Goal: Task Accomplishment & Management: Use online tool/utility

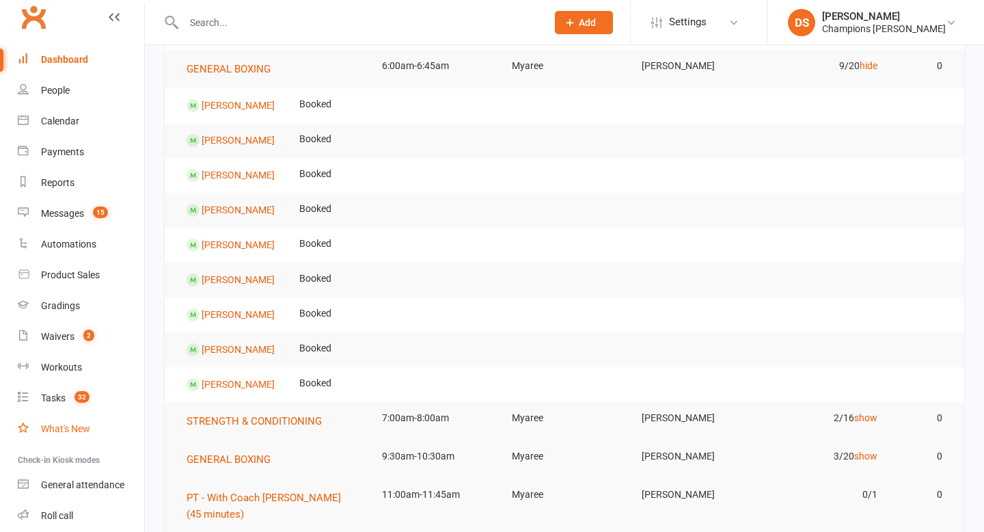
scroll to position [95, 0]
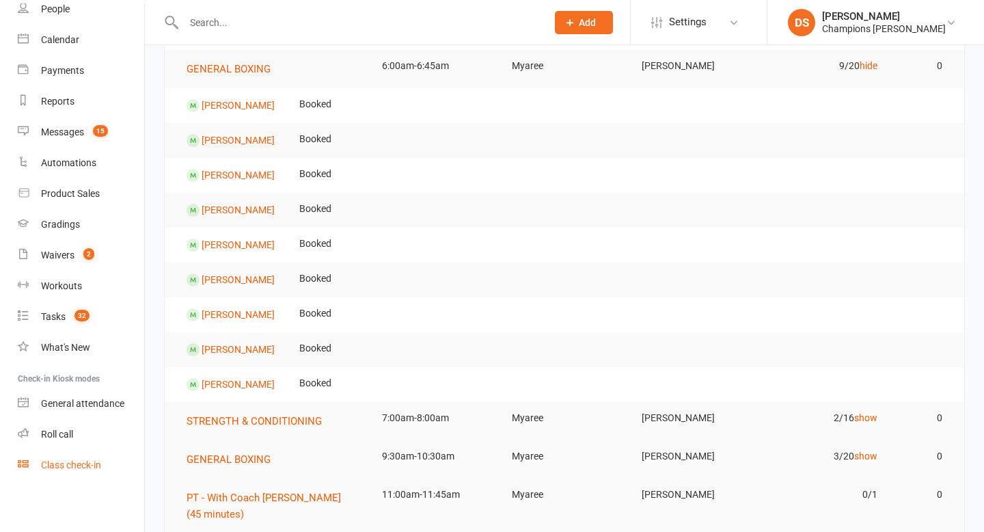
click at [69, 465] on div "Class check-in" at bounding box center [71, 464] width 60 height 11
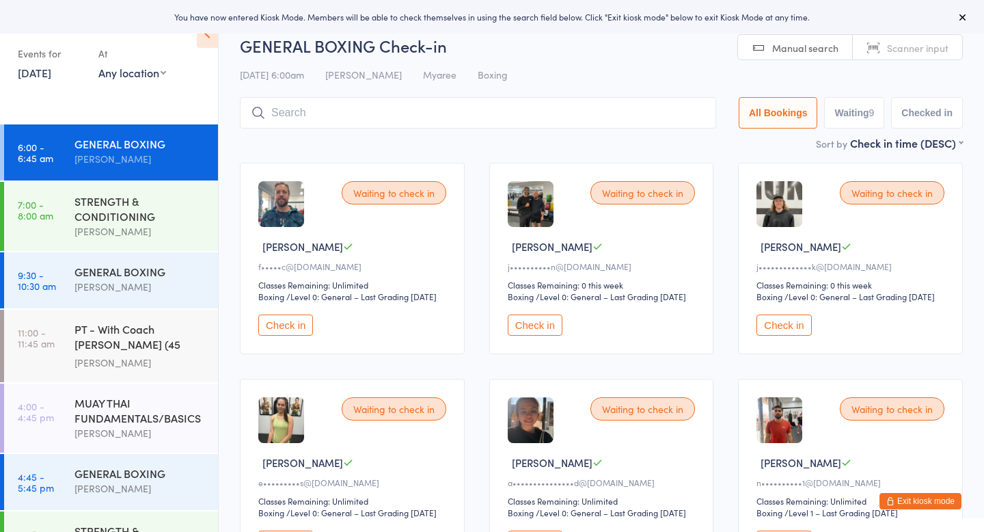
click at [297, 334] on button "Check in" at bounding box center [285, 324] width 55 height 21
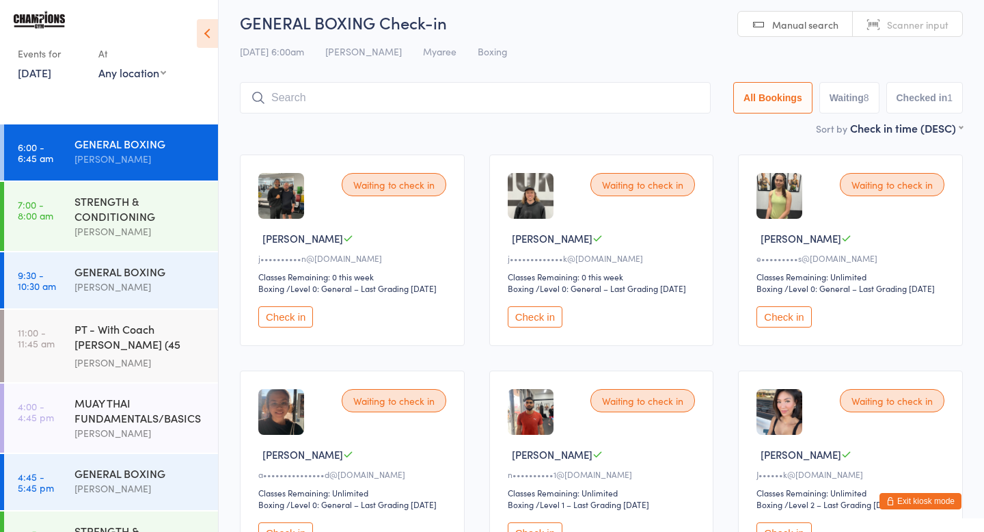
scroll to position [9, 0]
click at [139, 212] on div "STRENGTH & CONDITIONING" at bounding box center [140, 208] width 132 height 30
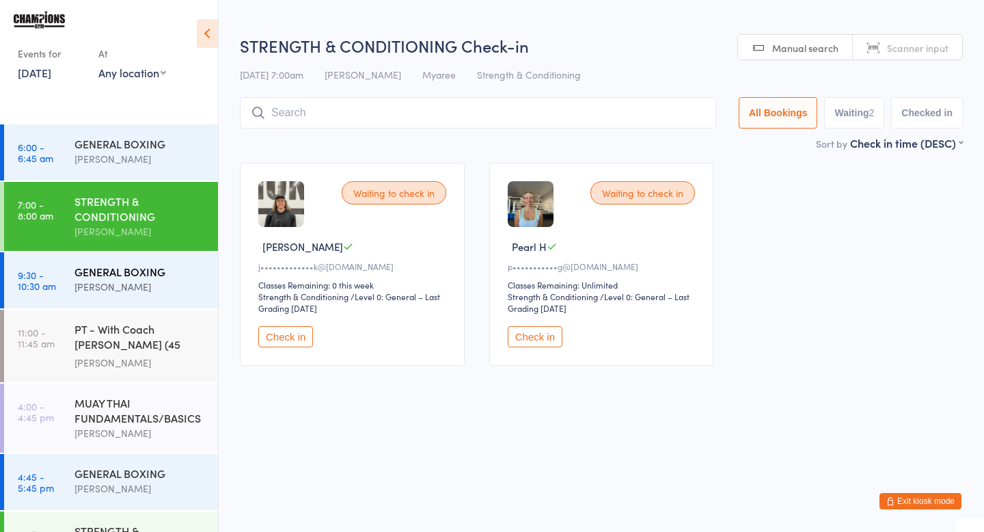
click at [137, 288] on div "[PERSON_NAME]" at bounding box center [140, 287] width 132 height 16
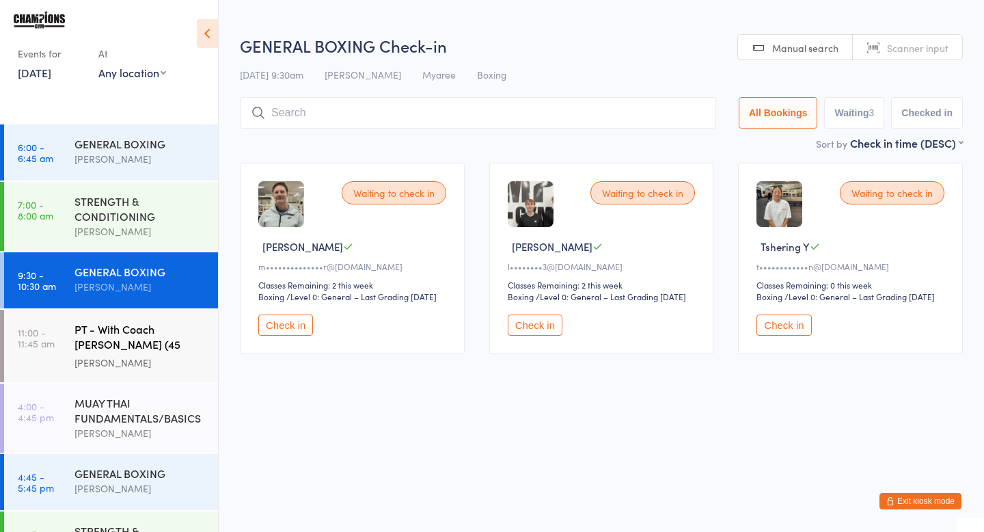
click at [122, 343] on div "PT - With Coach [PERSON_NAME] (45 minutes)" at bounding box center [140, 337] width 132 height 33
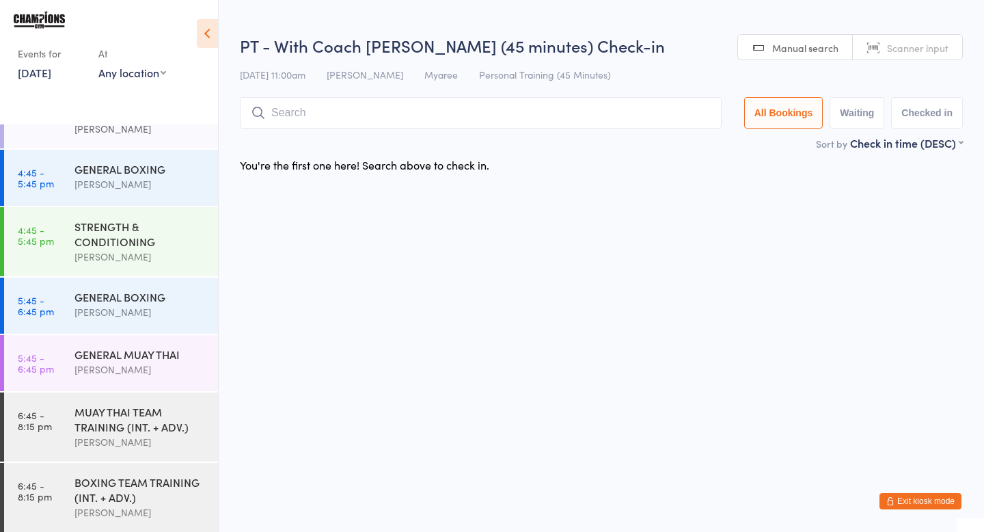
scroll to position [306, 0]
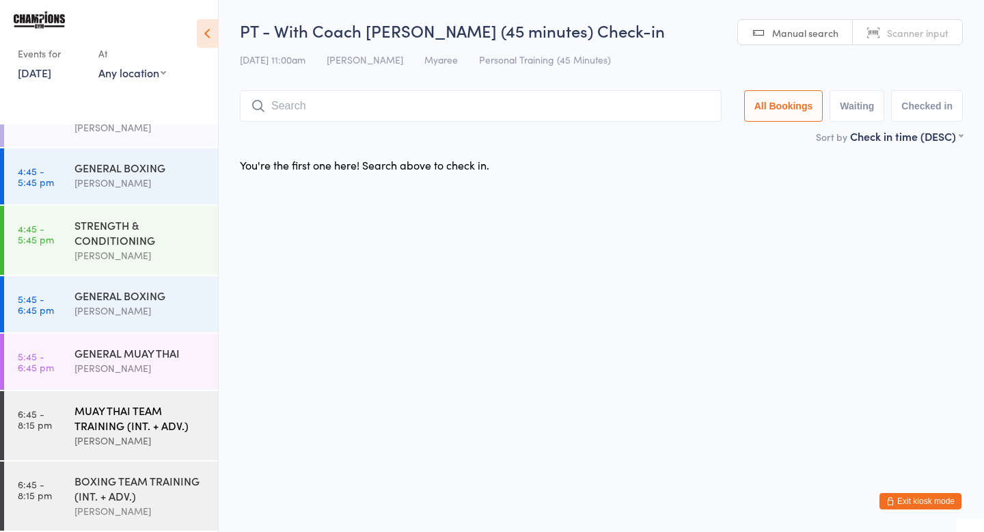
click at [171, 440] on div "[PERSON_NAME]" at bounding box center [140, 441] width 132 height 16
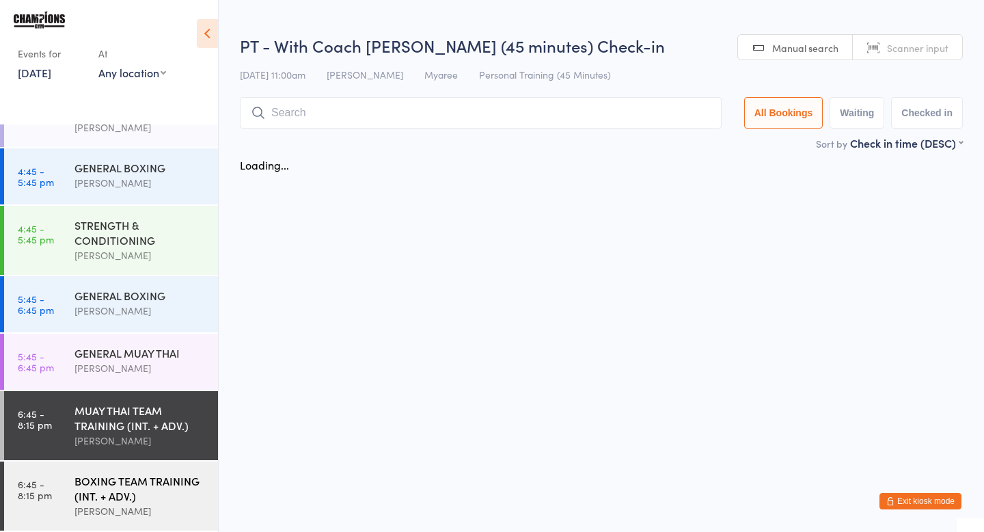
click at [174, 478] on div "BOXING TEAM TRAINING (INT. + ADV.)" at bounding box center [140, 488] width 132 height 30
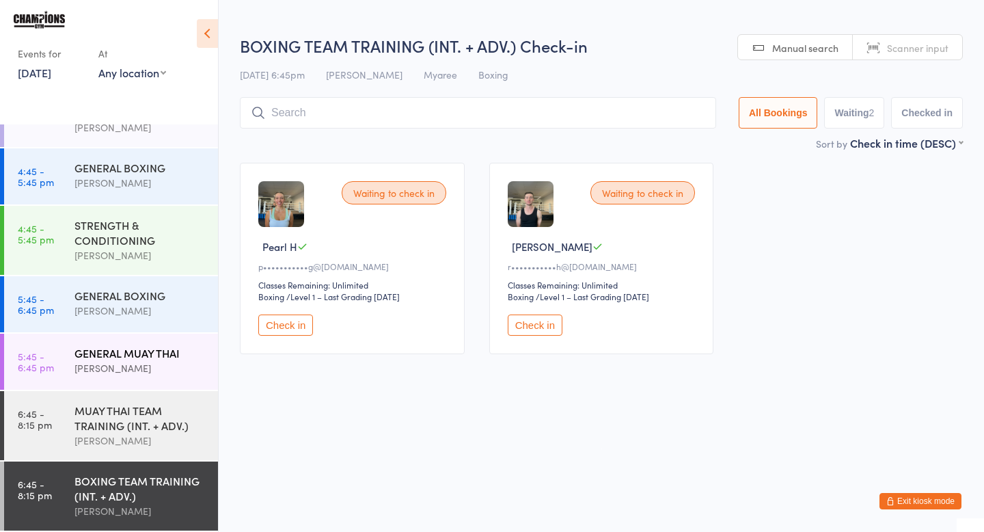
click at [182, 361] on div "[PERSON_NAME]" at bounding box center [140, 368] width 132 height 16
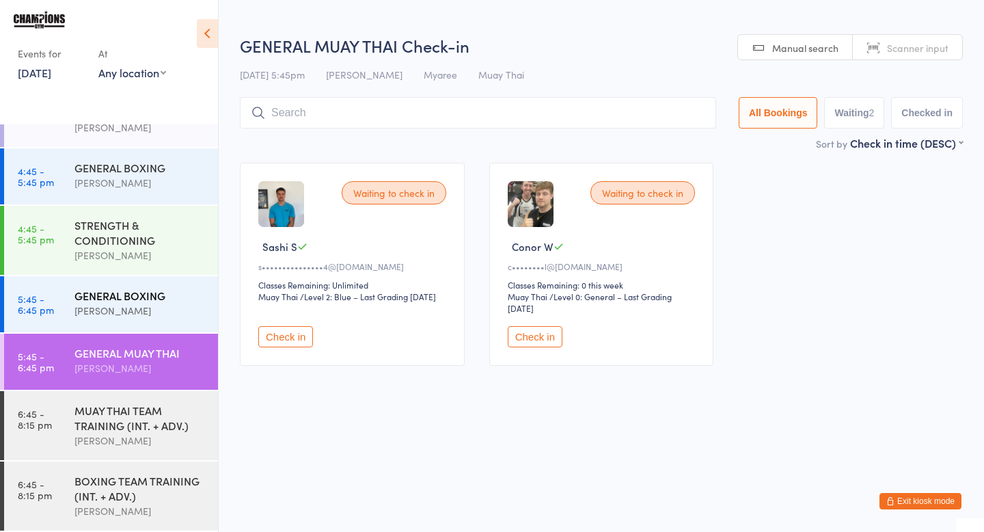
click at [180, 310] on div "[PERSON_NAME]" at bounding box center [140, 311] width 132 height 16
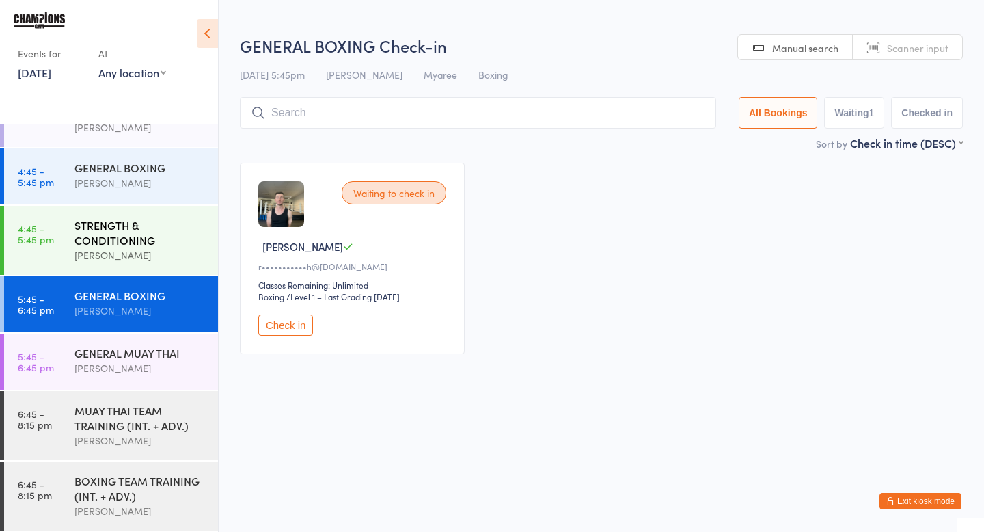
click at [126, 244] on div "STRENGTH & CONDITIONING" at bounding box center [140, 232] width 132 height 30
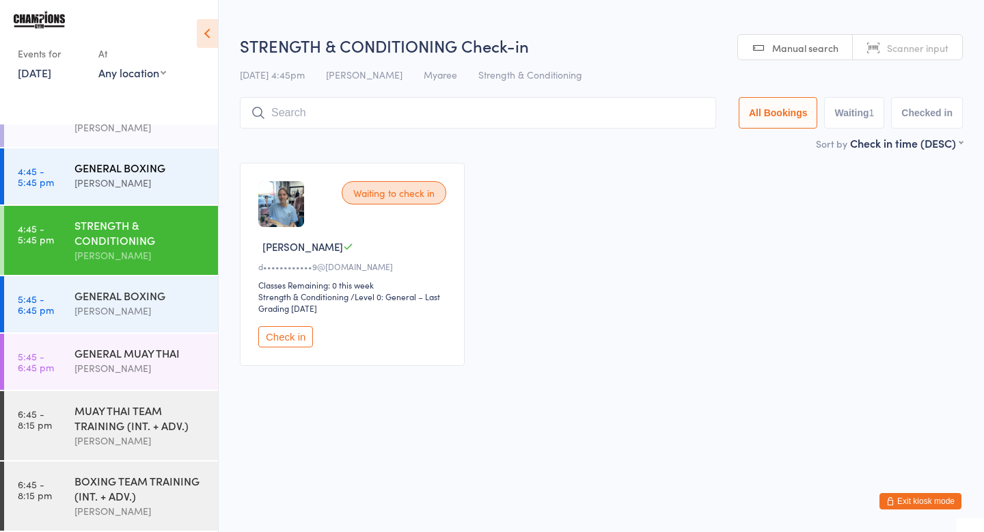
click at [120, 172] on div "GENERAL BOXING" at bounding box center [140, 167] width 132 height 15
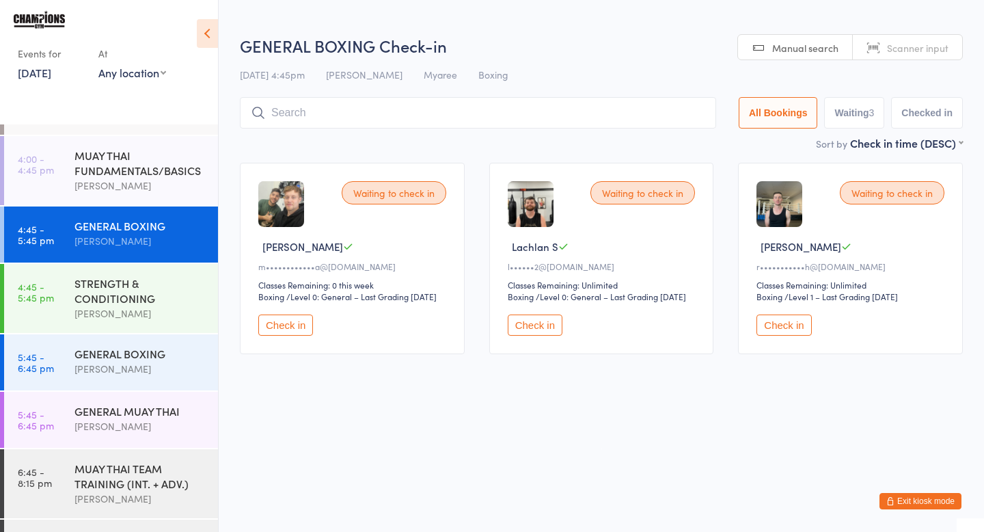
scroll to position [244, 0]
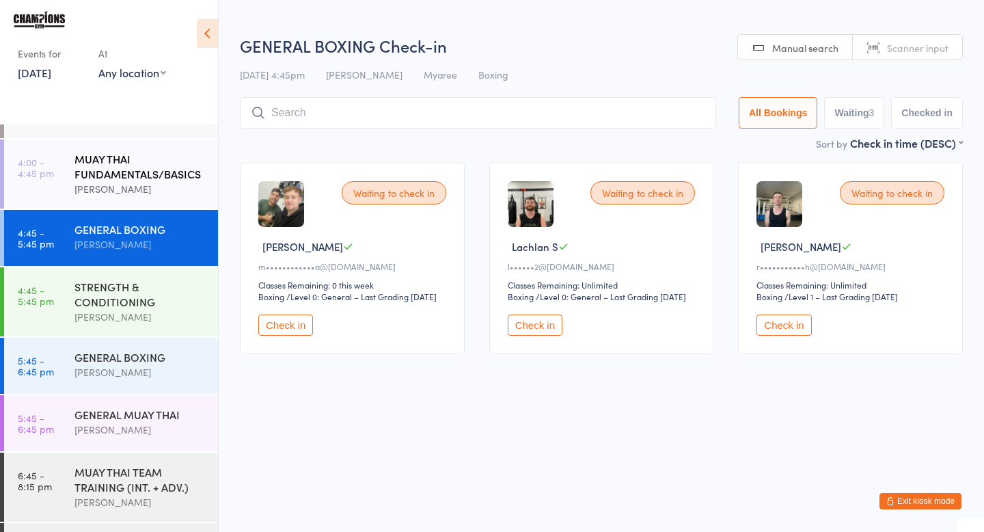
click at [133, 204] on div "MUAY THAI FUNDAMENTALS/BASICS [PERSON_NAME]" at bounding box center [146, 173] width 144 height 69
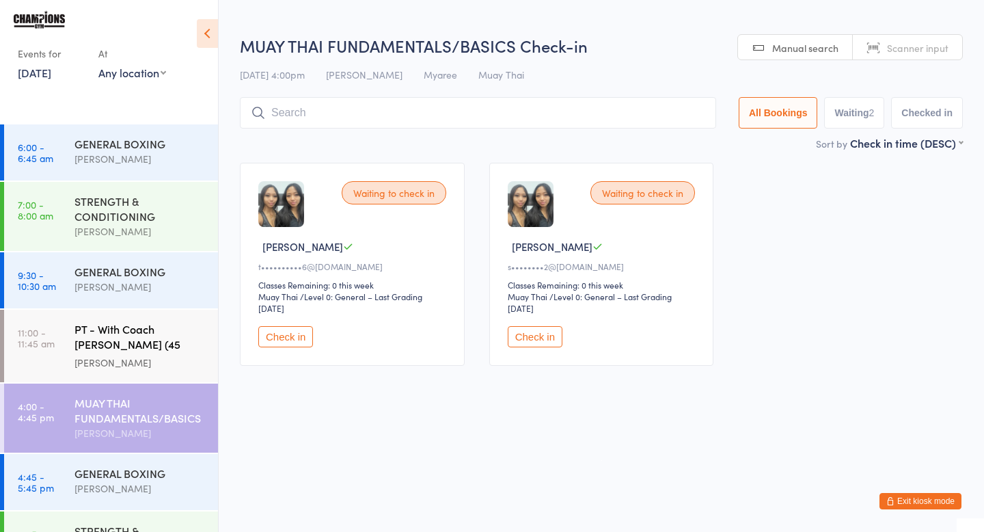
click at [116, 355] on div "[PERSON_NAME]" at bounding box center [140, 363] width 132 height 16
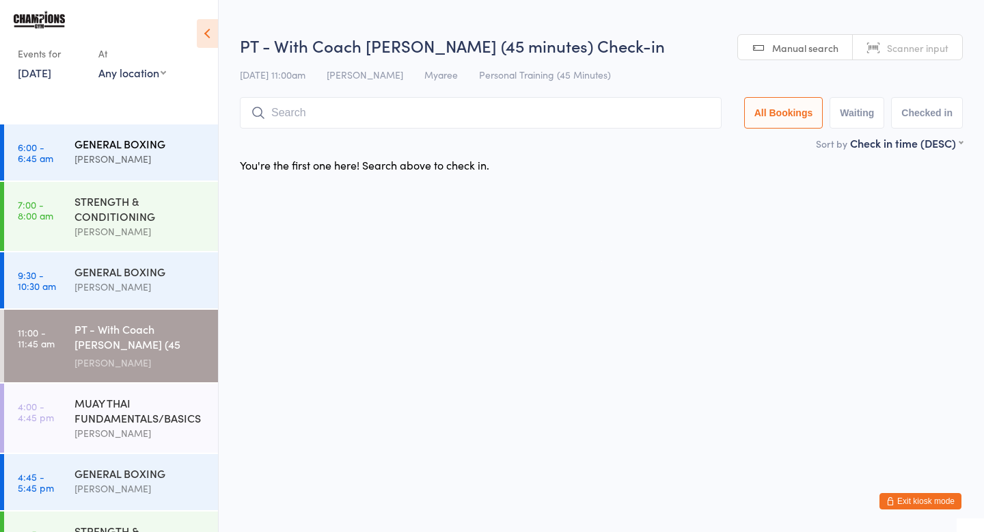
click at [125, 164] on div "[PERSON_NAME]" at bounding box center [140, 159] width 132 height 16
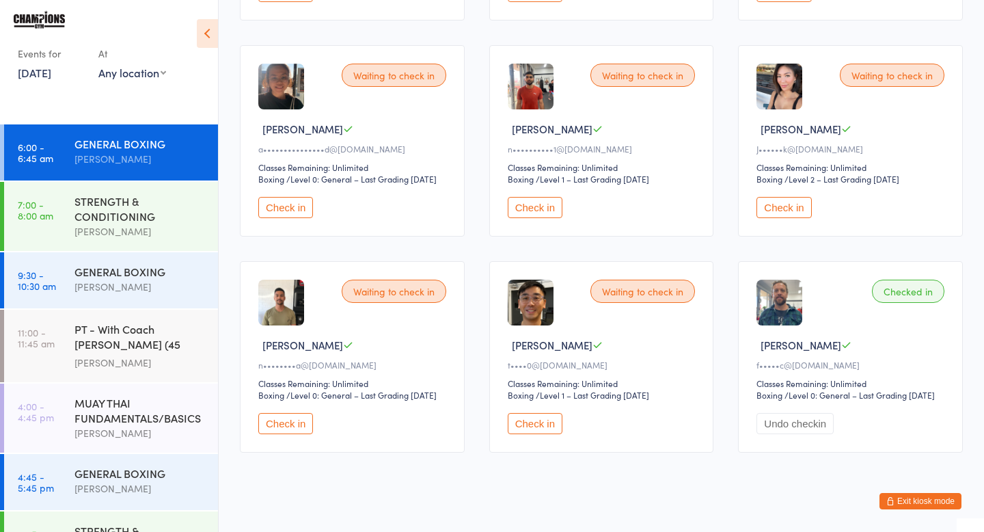
scroll to position [334, 0]
click at [306, 433] on button "Check in" at bounding box center [285, 422] width 55 height 21
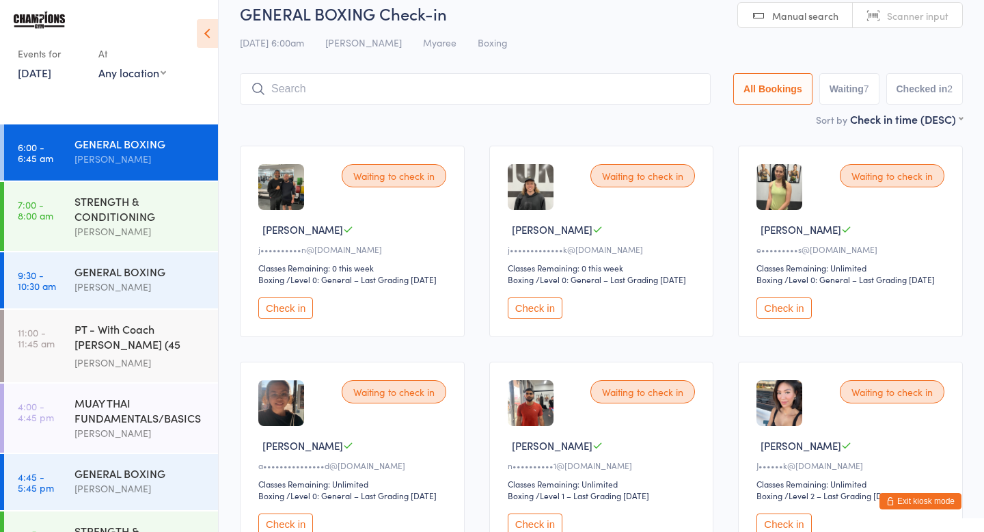
scroll to position [0, 0]
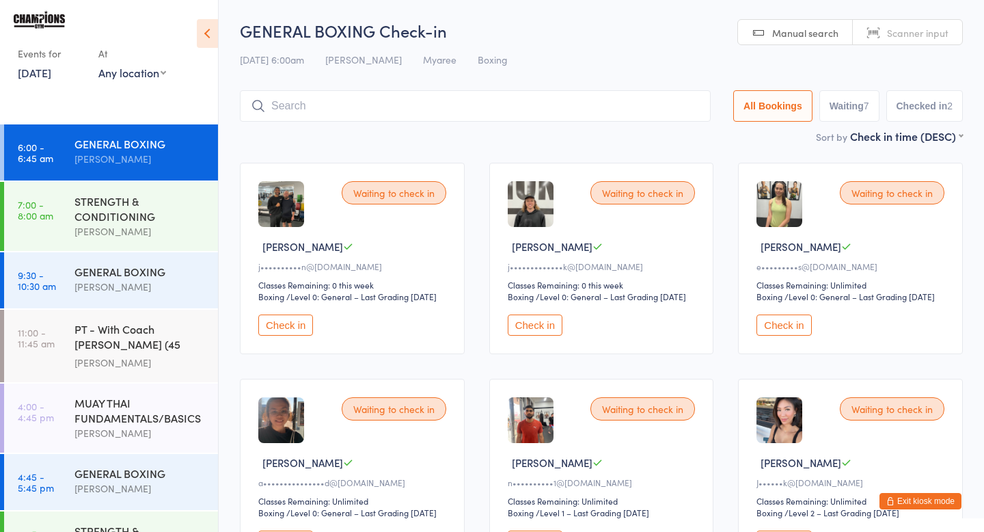
click at [542, 336] on button "Check in" at bounding box center [535, 324] width 55 height 21
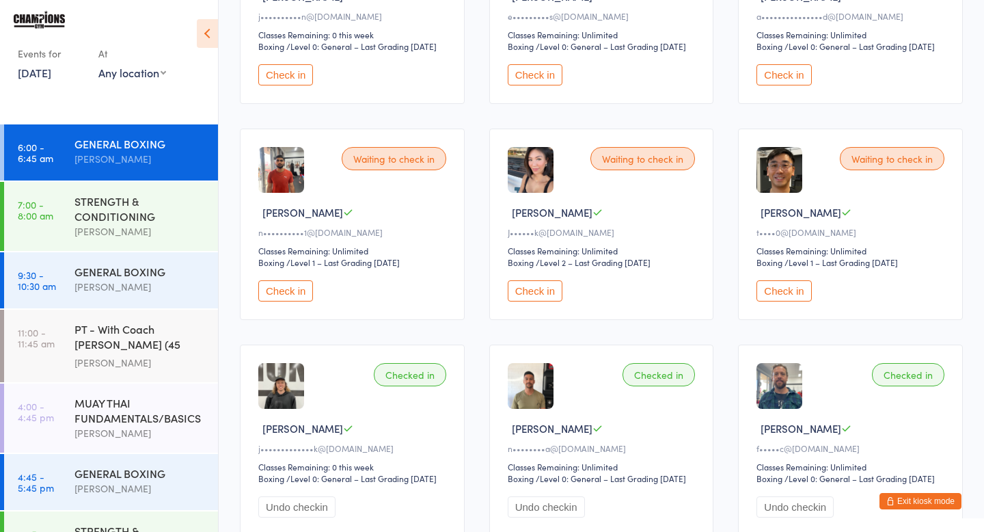
scroll to position [253, 0]
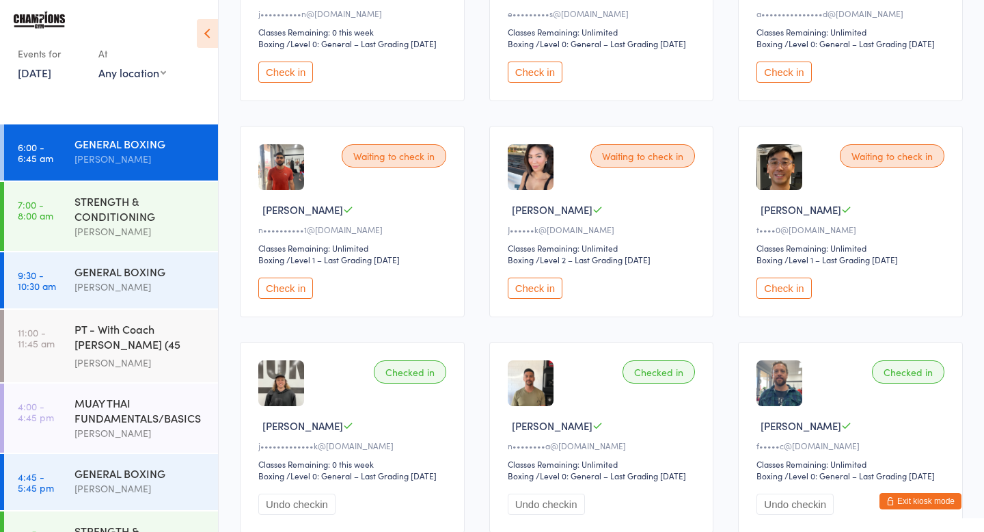
click at [540, 299] on button "Check in" at bounding box center [535, 287] width 55 height 21
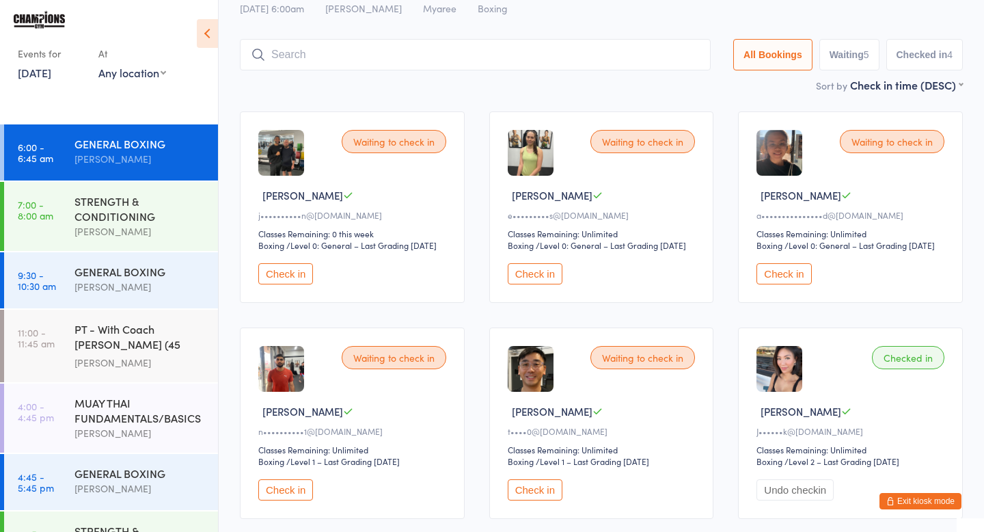
scroll to position [47, 0]
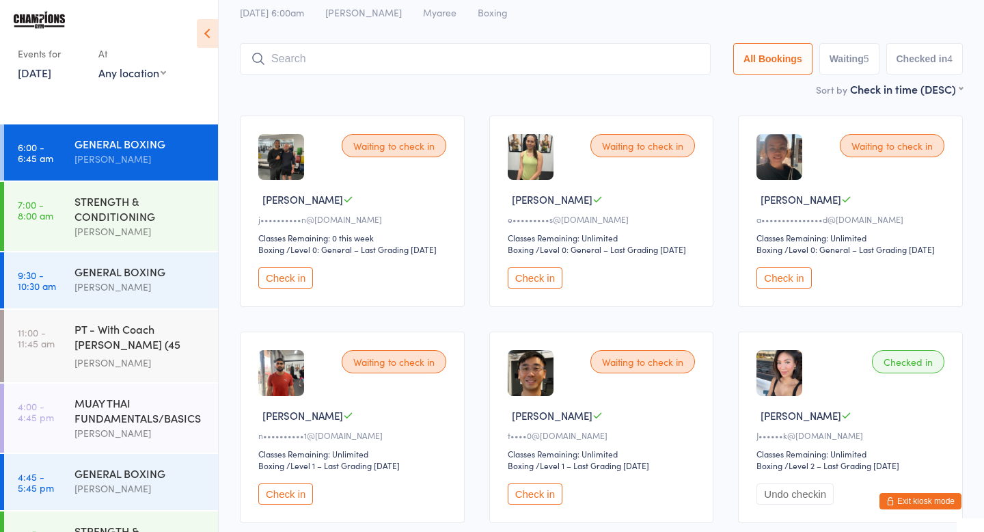
click at [793, 286] on button "Check in" at bounding box center [784, 277] width 55 height 21
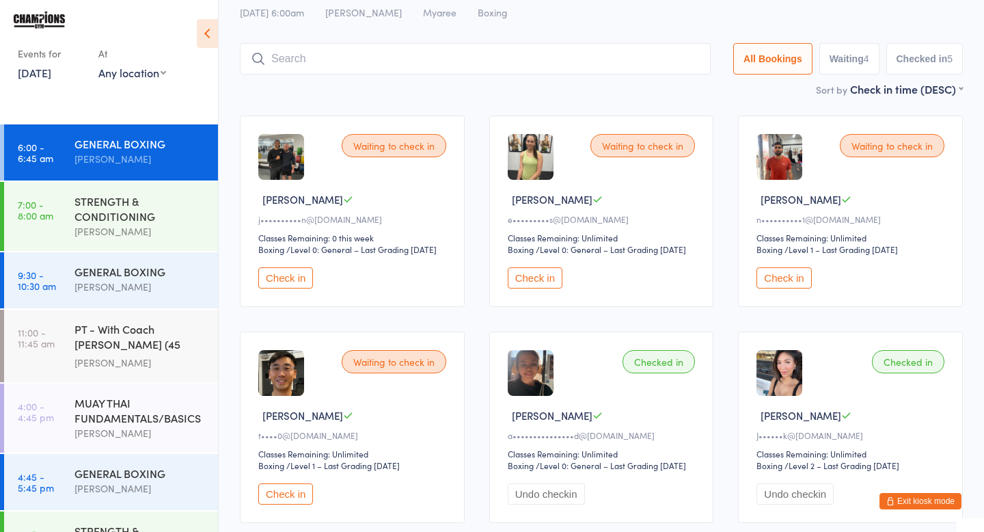
click at [295, 288] on button "Check in" at bounding box center [285, 277] width 55 height 21
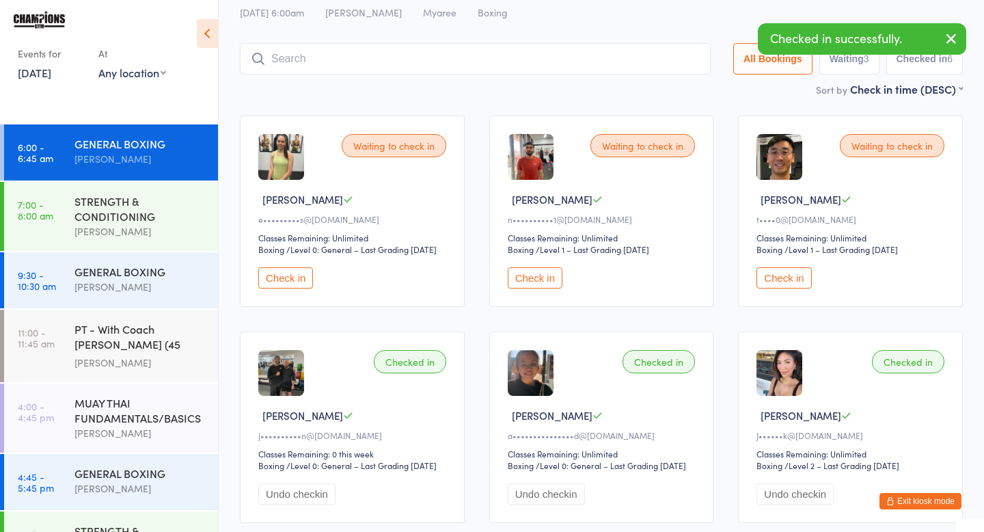
click at [541, 287] on button "Check in" at bounding box center [535, 277] width 55 height 21
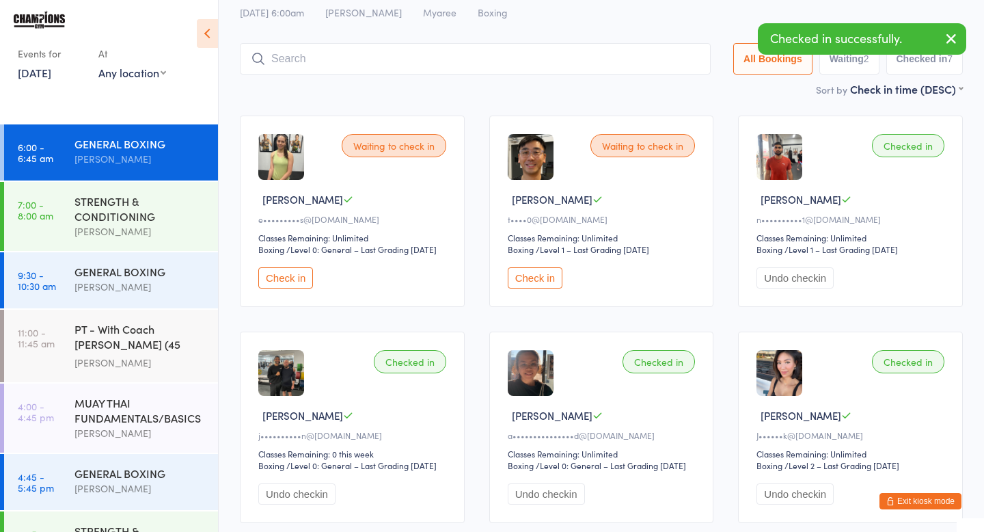
click at [547, 285] on button "Check in" at bounding box center [535, 277] width 55 height 21
